Goal: Task Accomplishment & Management: Manage account settings

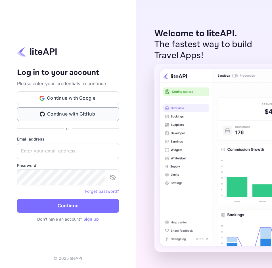
click at [74, 115] on button "Continue with GitHub" at bounding box center [68, 114] width 102 height 14
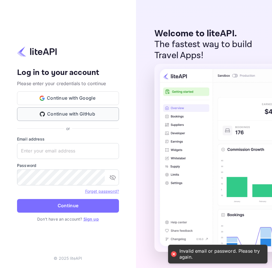
click at [76, 113] on button "Continue with GitHub" at bounding box center [68, 114] width 102 height 14
click at [75, 99] on button "Continue with Google" at bounding box center [68, 98] width 102 height 14
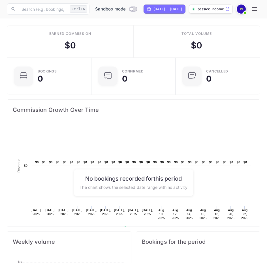
click at [246, 9] on img at bounding box center [241, 9] width 9 height 9
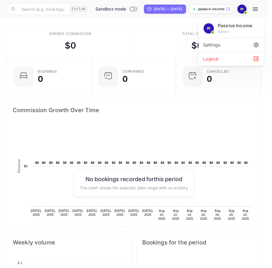
click at [213, 46] on div "Settings" at bounding box center [230, 45] width 65 height 14
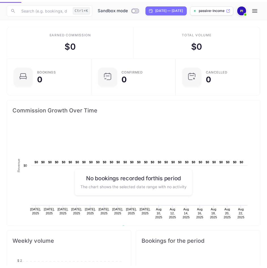
scroll to position [5, 5]
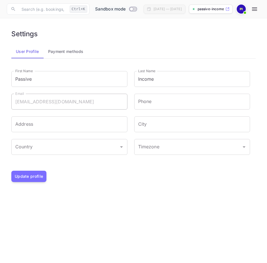
click at [131, 9] on input "Switch to Production mode" at bounding box center [131, 9] width 11 height 4
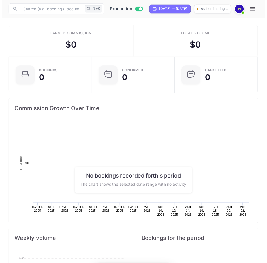
scroll to position [88, 120]
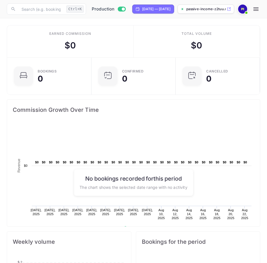
click at [231, 10] on icon at bounding box center [229, 9] width 4 height 4
click at [121, 9] on input "Switch to Sandbox mode" at bounding box center [123, 9] width 11 height 4
checkbox input "false"
click at [229, 10] on icon at bounding box center [227, 9] width 3 height 3
click at [248, 12] on span at bounding box center [245, 13] width 6 height 6
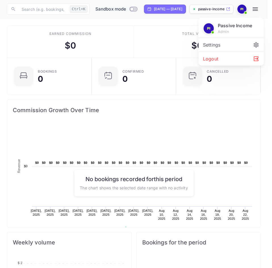
click at [267, 10] on div at bounding box center [136, 134] width 272 height 268
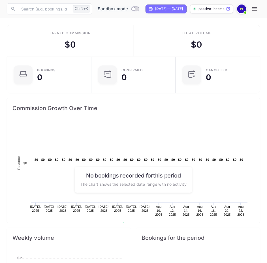
scroll to position [5, 5]
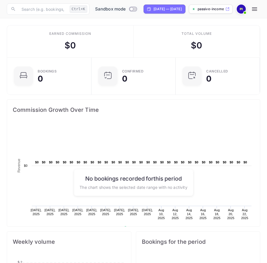
click at [246, 9] on img at bounding box center [241, 9] width 9 height 9
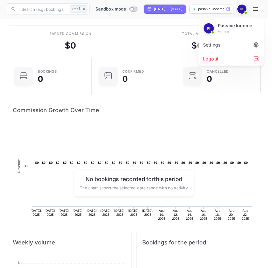
click at [267, 8] on div at bounding box center [136, 134] width 272 height 268
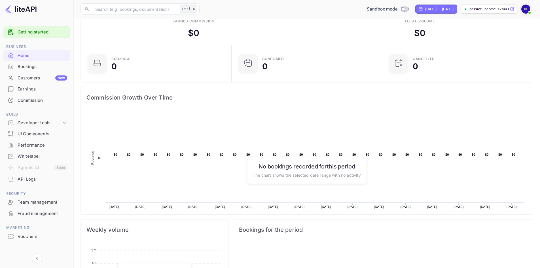
scroll to position [113, 0]
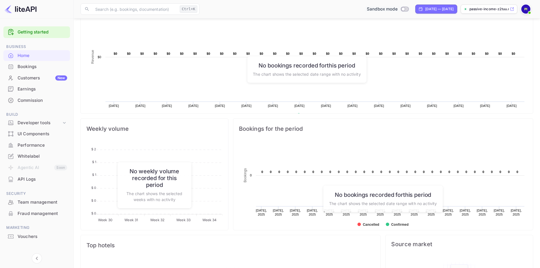
click at [30, 180] on div "API Logs" at bounding box center [43, 179] width 50 height 7
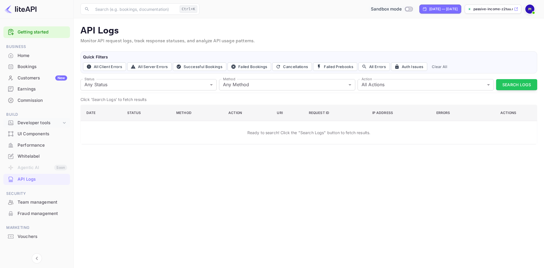
click at [61, 123] on div "Developer tools" at bounding box center [40, 123] width 44 height 7
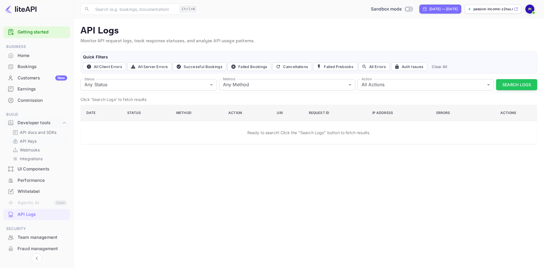
click at [36, 140] on p "API Keys" at bounding box center [28, 141] width 17 height 6
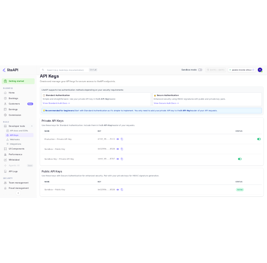
scroll to position [30, 0]
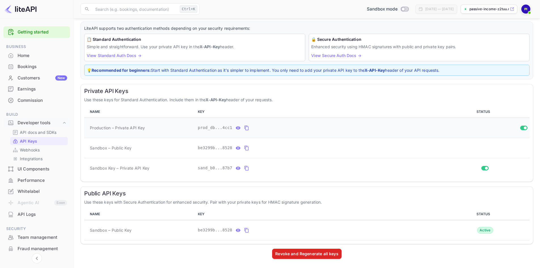
drag, startPoint x: 251, startPoint y: 121, endPoint x: 247, endPoint y: 121, distance: 4.0
click at [247, 120] on td "prod_db...4cc1" at bounding box center [318, 128] width 245 height 20
click at [267, 105] on div "Private API Keys Use these keys for Standard Authentication. Include them in th…" at bounding box center [307, 133] width 453 height 98
click at [267, 119] on td "prod_db...4cc1" at bounding box center [318, 128] width 245 height 20
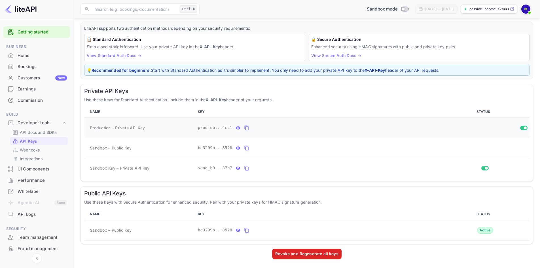
click at [267, 118] on td "prod_db...4cc1" at bounding box center [318, 128] width 245 height 20
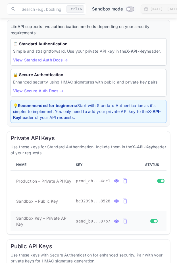
click at [14, 230] on td "Sandbox Key – Private API Key" at bounding box center [41, 221] width 63 height 20
click at [19, 247] on h6 "Public API Keys" at bounding box center [88, 246] width 156 height 7
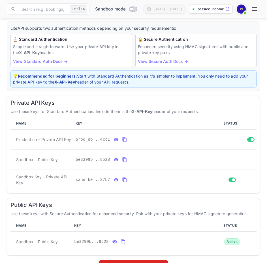
drag, startPoint x: 88, startPoint y: 205, endPoint x: 95, endPoint y: 196, distance: 11.5
click at [95, 196] on div "LiteAPI supports two authentication methods depending on your security requirem…" at bounding box center [134, 147] width 254 height 251
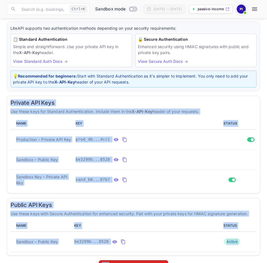
scroll to position [46, 0]
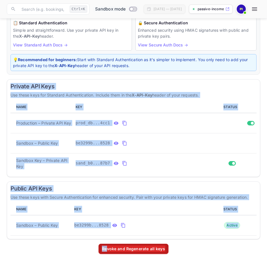
drag, startPoint x: 9, startPoint y: 105, endPoint x: 108, endPoint y: 273, distance: 195.1
click at [108, 263] on html "Now you can check your travel website directly from the link. Check your websit…" at bounding box center [133, 109] width 267 height 310
copy div "Private API Keys Use these keys for Standard Authentication. Include them in th…"
click at [123, 165] on icon "private api keys table" at bounding box center [124, 163] width 5 height 7
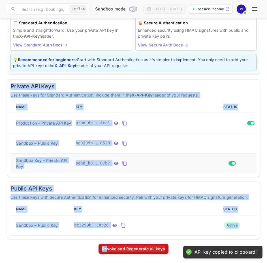
click at [123, 165] on icon "private api keys table" at bounding box center [124, 163] width 5 height 7
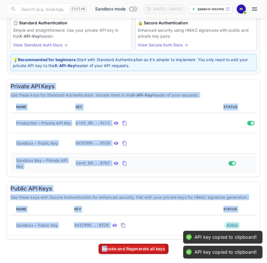
click at [147, 161] on div "sand_b0...87b7" at bounding box center [141, 163] width 130 height 9
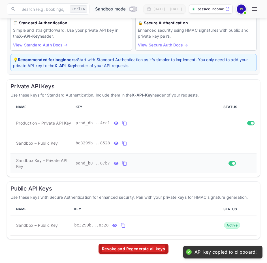
click at [122, 166] on icon "private api keys table" at bounding box center [124, 163] width 4 height 5
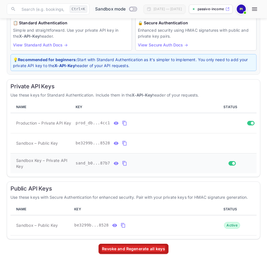
click at [122, 165] on icon "private api keys table" at bounding box center [124, 163] width 5 height 7
